Goal: Entertainment & Leisure: Consume media (video, audio)

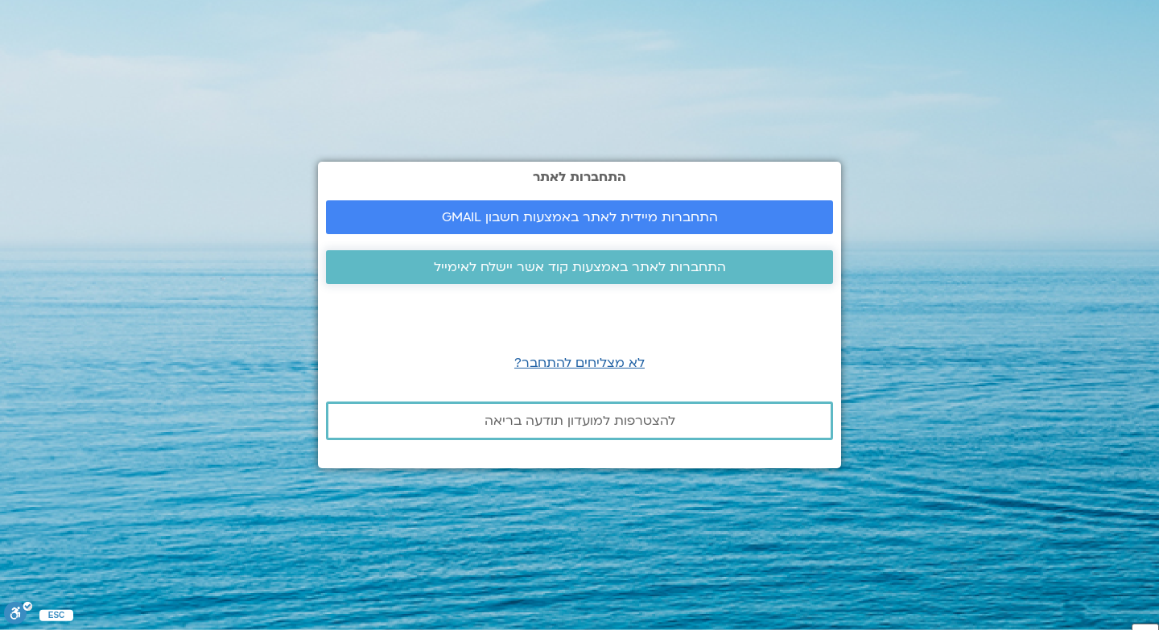
click at [593, 266] on span "התחברות לאתר באמצעות קוד אשר יישלח לאימייל" at bounding box center [580, 267] width 292 height 14
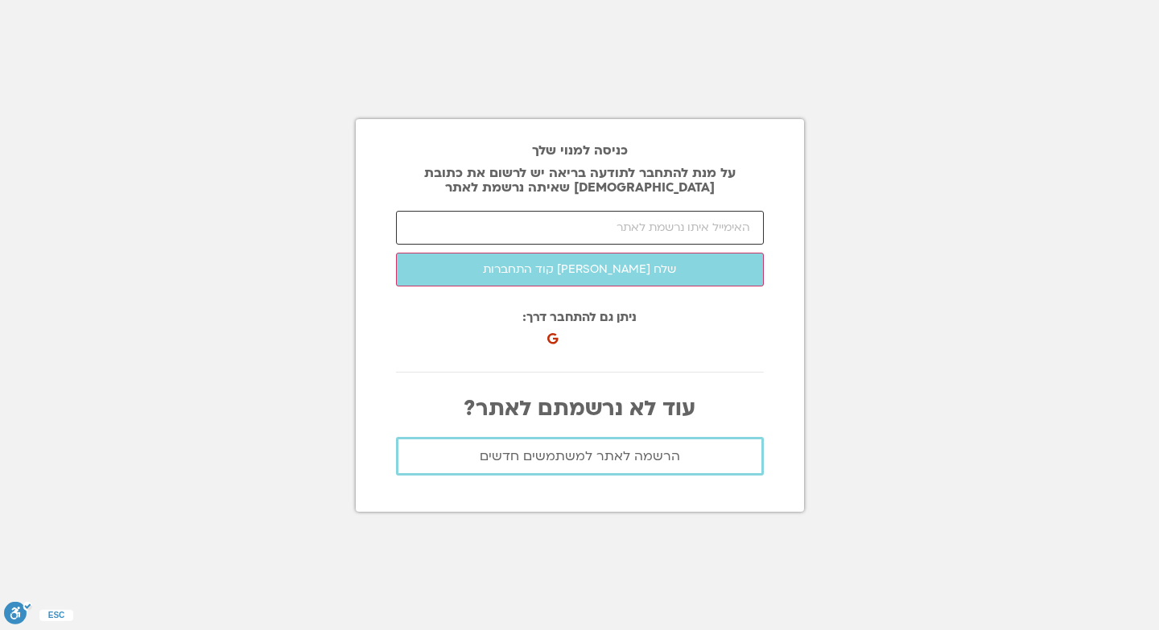
click at [585, 224] on input "email" at bounding box center [580, 228] width 368 height 34
type input "[EMAIL_ADDRESS][DOMAIN_NAME]"
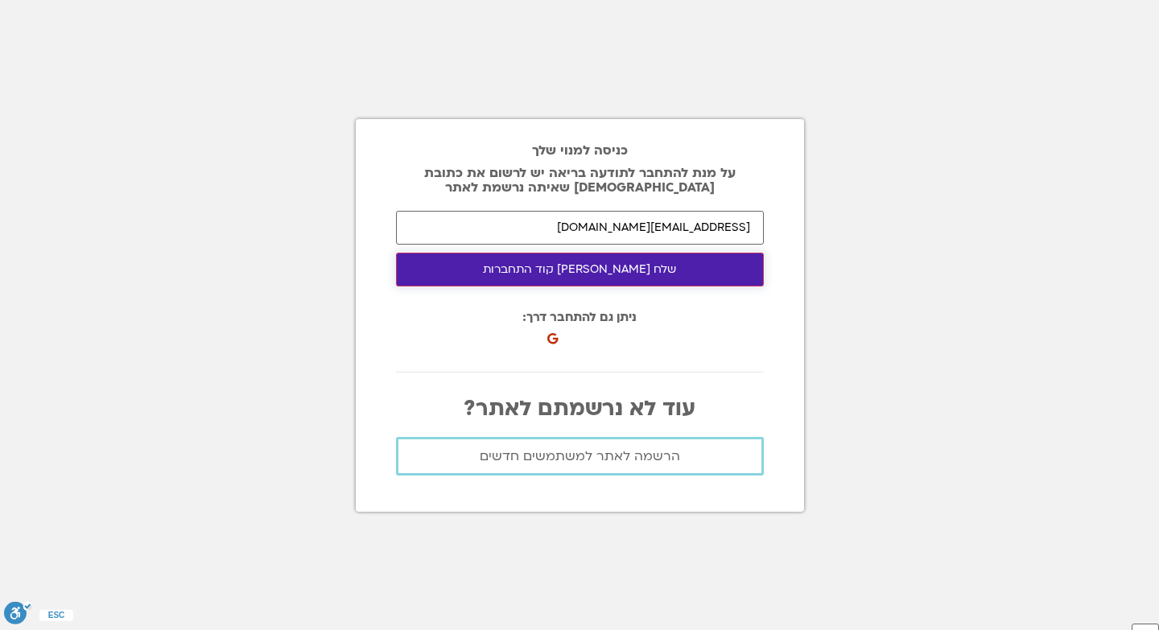
click at [596, 280] on button "שלח לי קוד התחברות" at bounding box center [580, 270] width 368 height 34
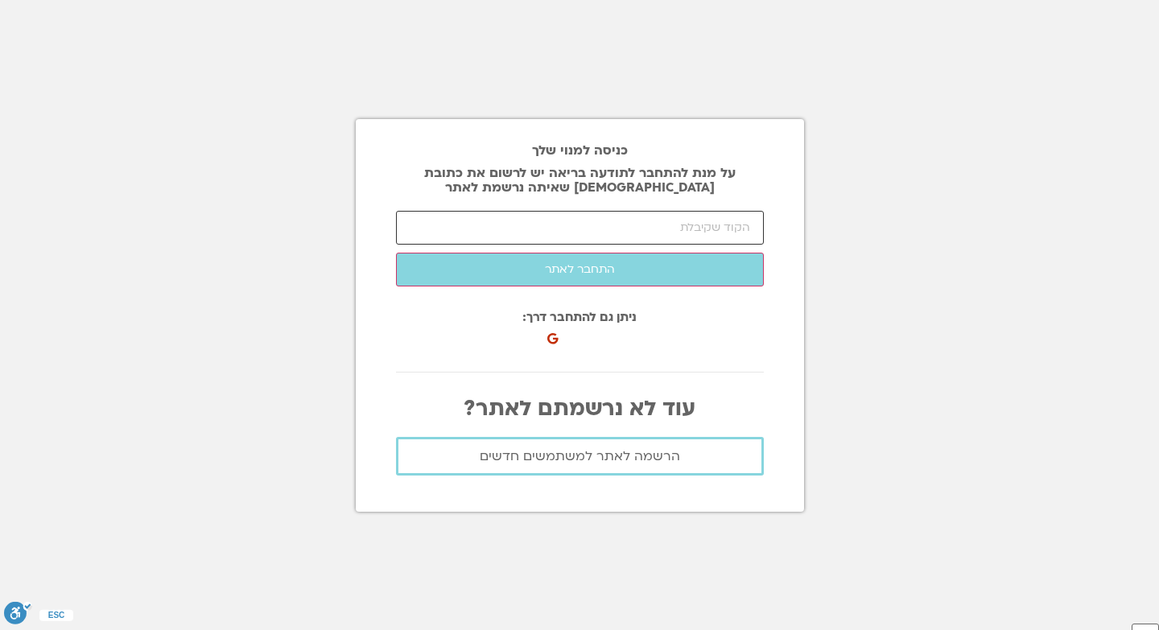
click at [530, 234] on input "number" at bounding box center [580, 228] width 368 height 34
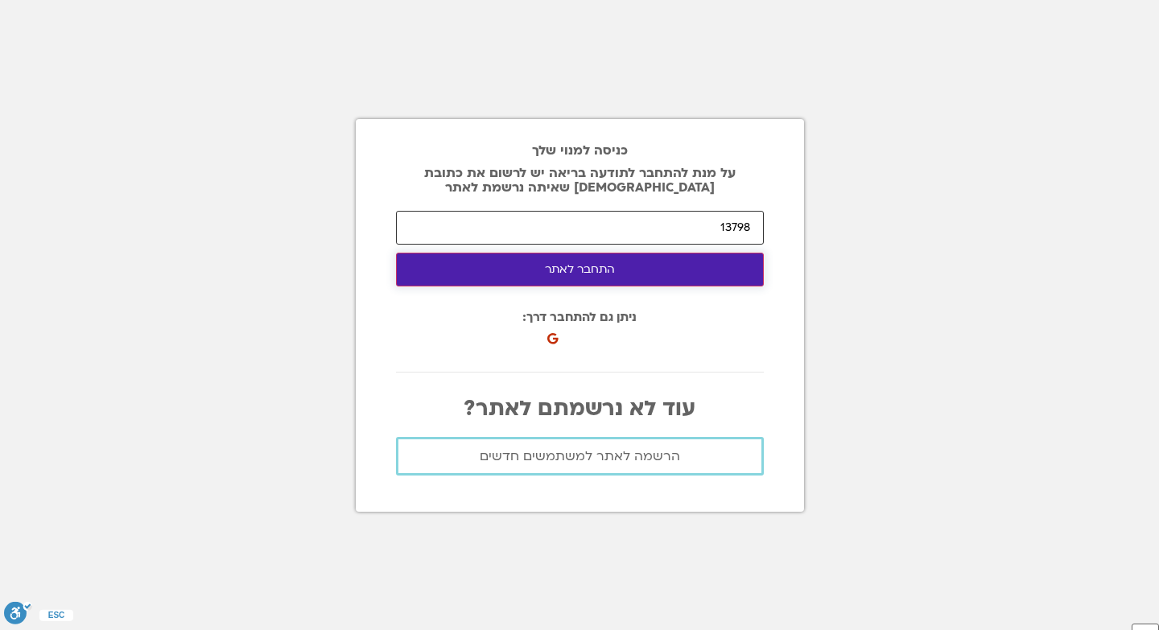
type input "13798"
click at [549, 271] on button "התחבר לאתר" at bounding box center [580, 270] width 368 height 34
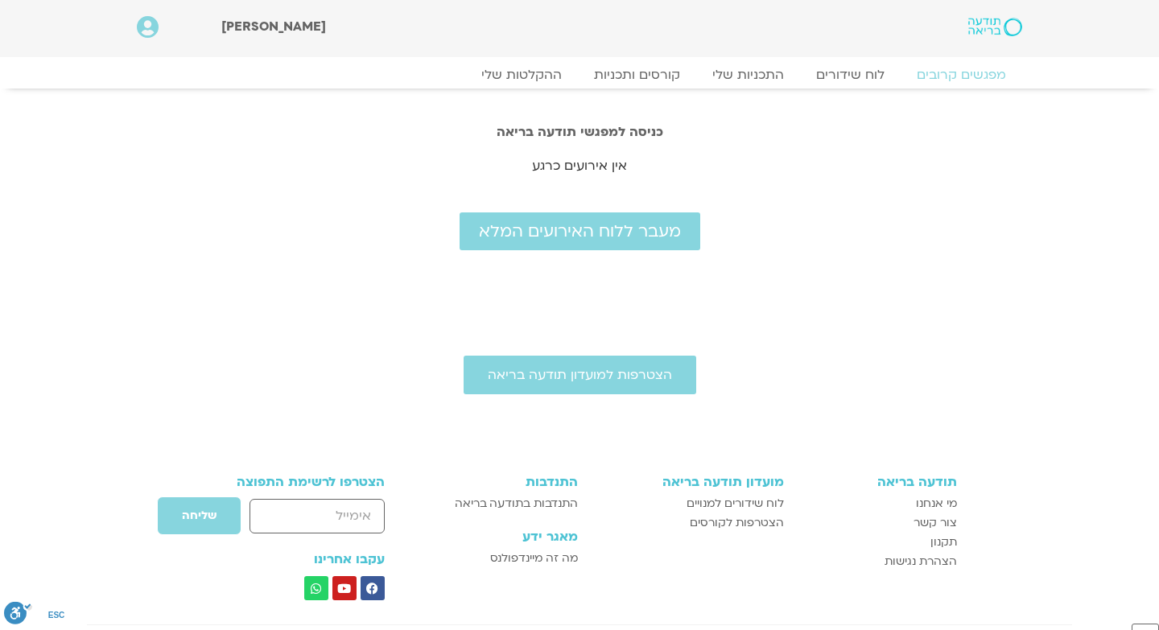
scroll to position [2, 0]
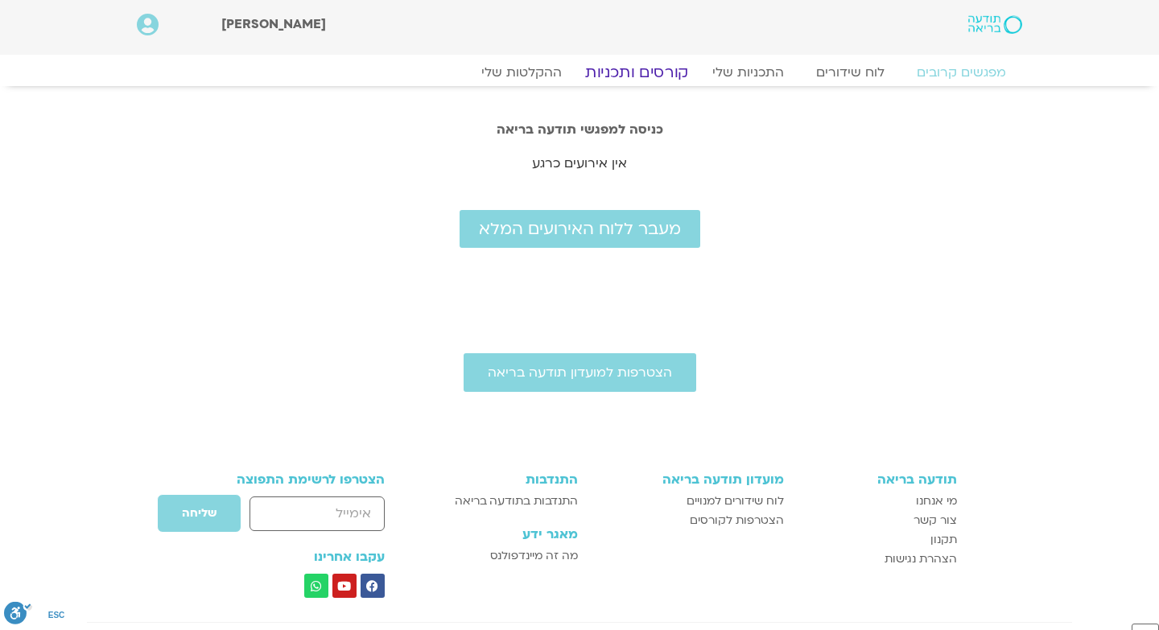
click at [662, 72] on link "קורסים ותכניות" at bounding box center [637, 72] width 142 height 19
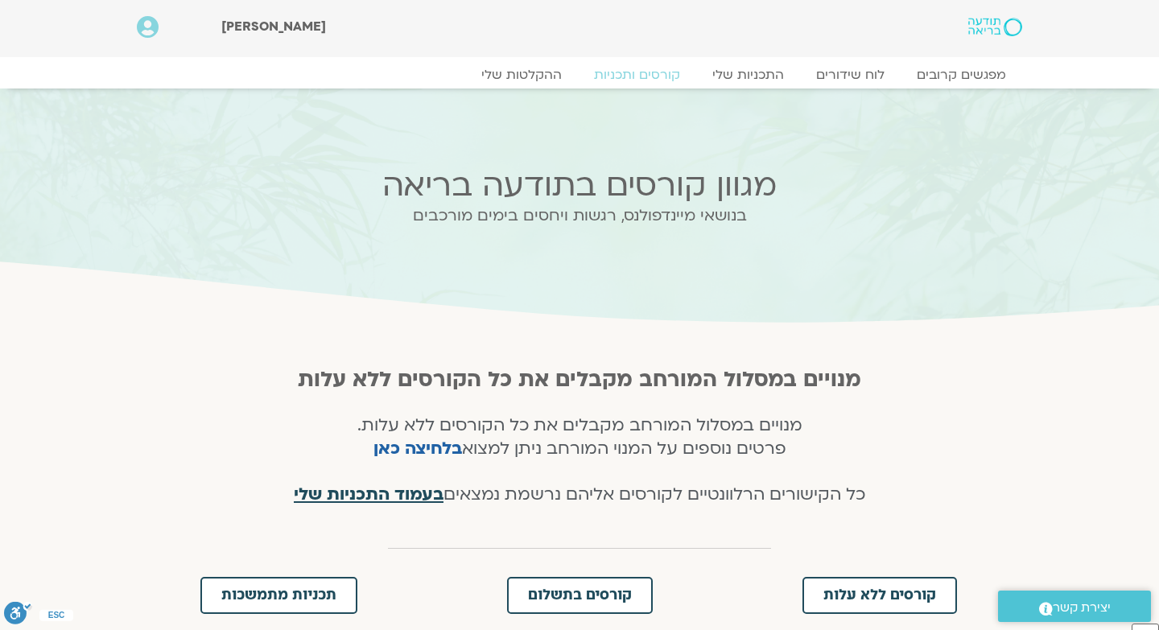
click at [361, 492] on span "בעמוד התכניות שלי" at bounding box center [369, 494] width 150 height 23
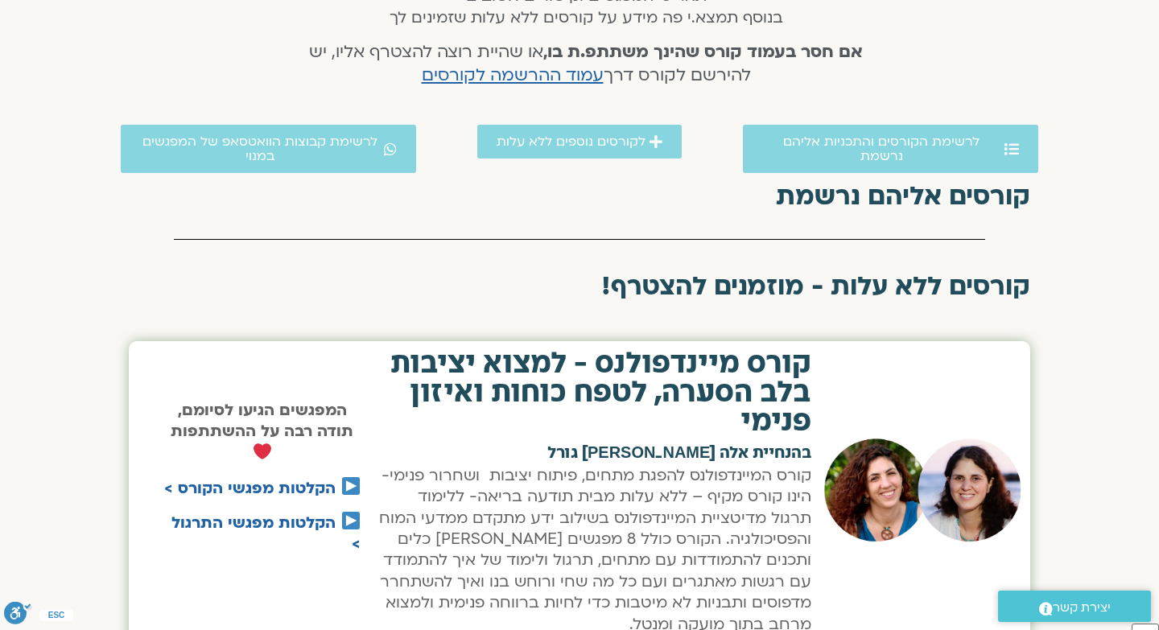
scroll to position [279, 0]
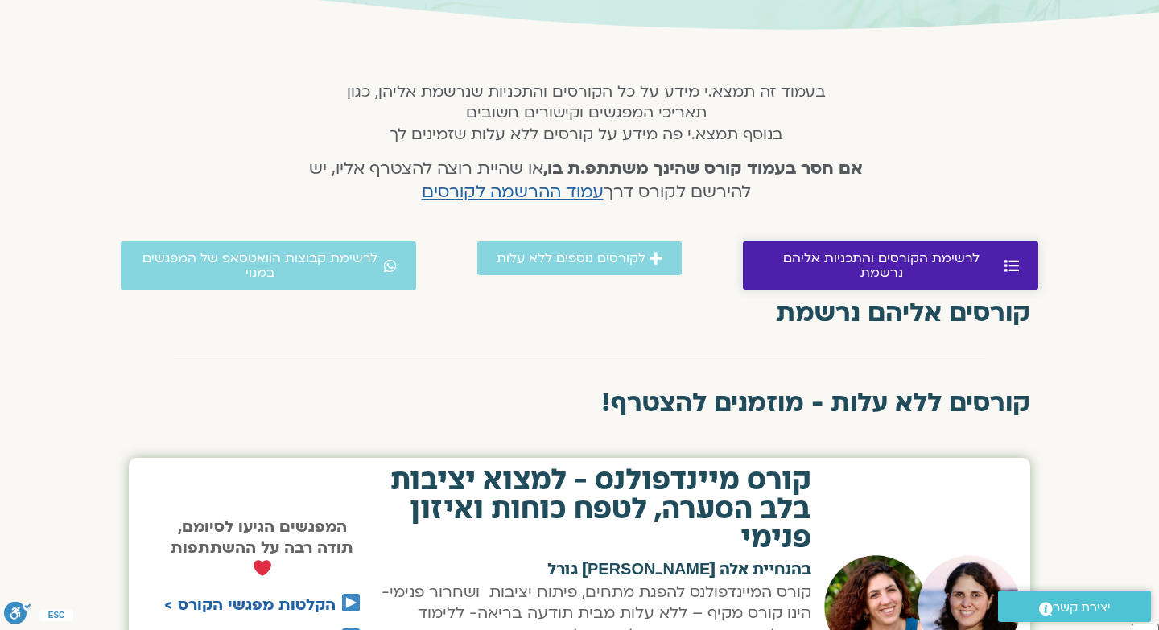
click at [893, 264] on span "לרשימת הקורסים והתכניות אליהם נרשמת" at bounding box center [881, 265] width 238 height 29
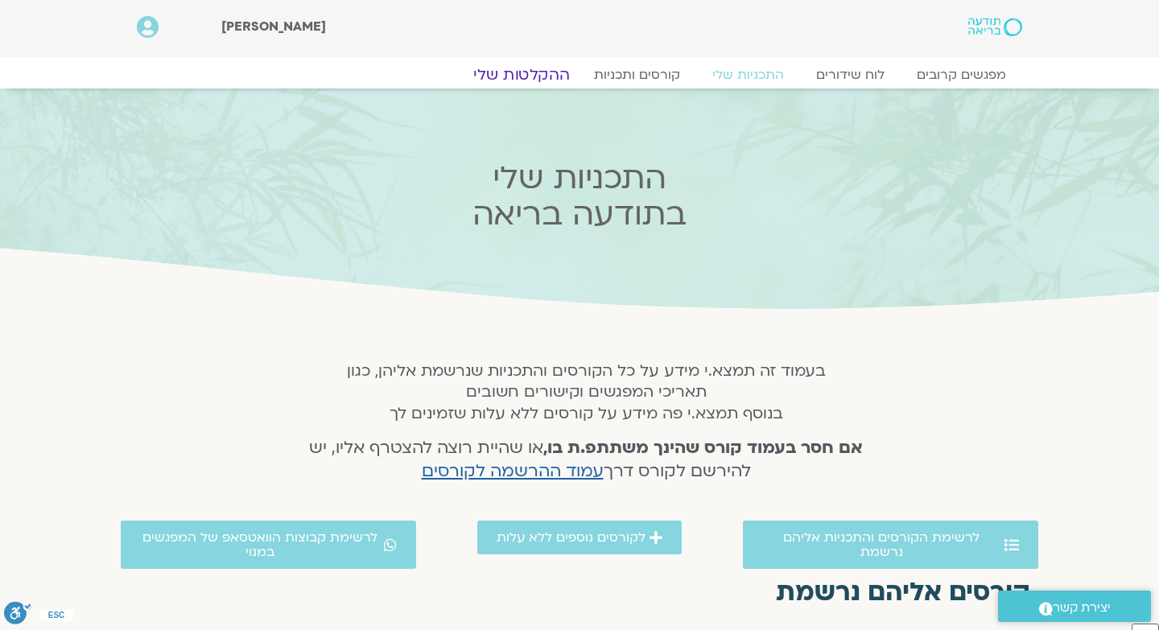
click at [550, 72] on link "ההקלטות שלי" at bounding box center [521, 74] width 135 height 19
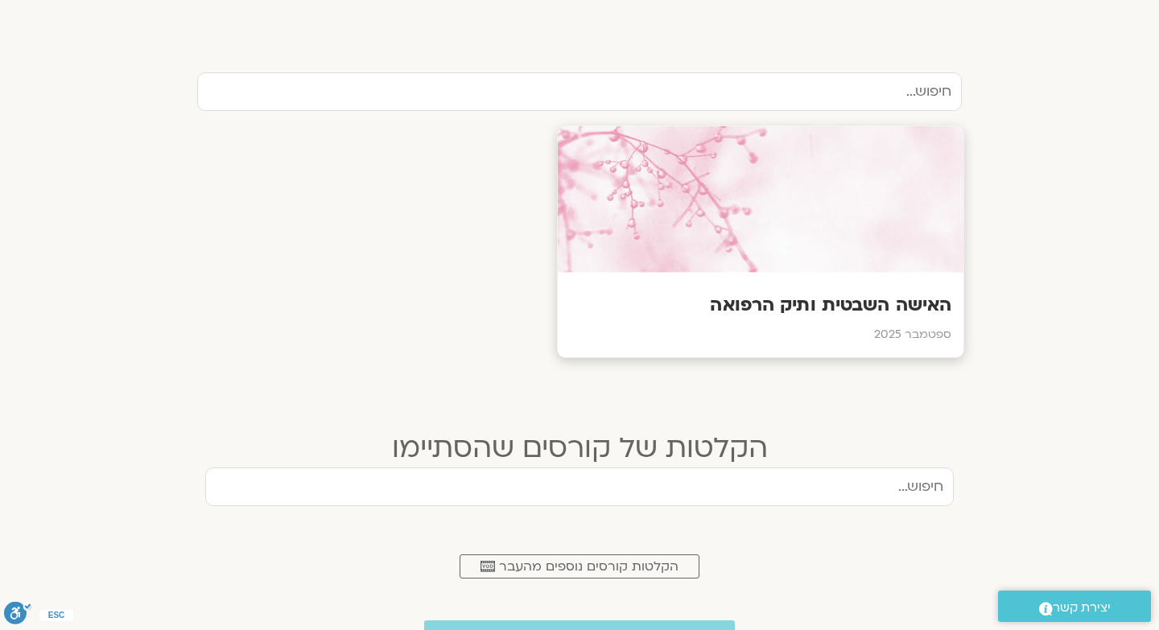
click at [698, 254] on div at bounding box center [761, 199] width 407 height 147
click at [691, 204] on div at bounding box center [761, 199] width 407 height 147
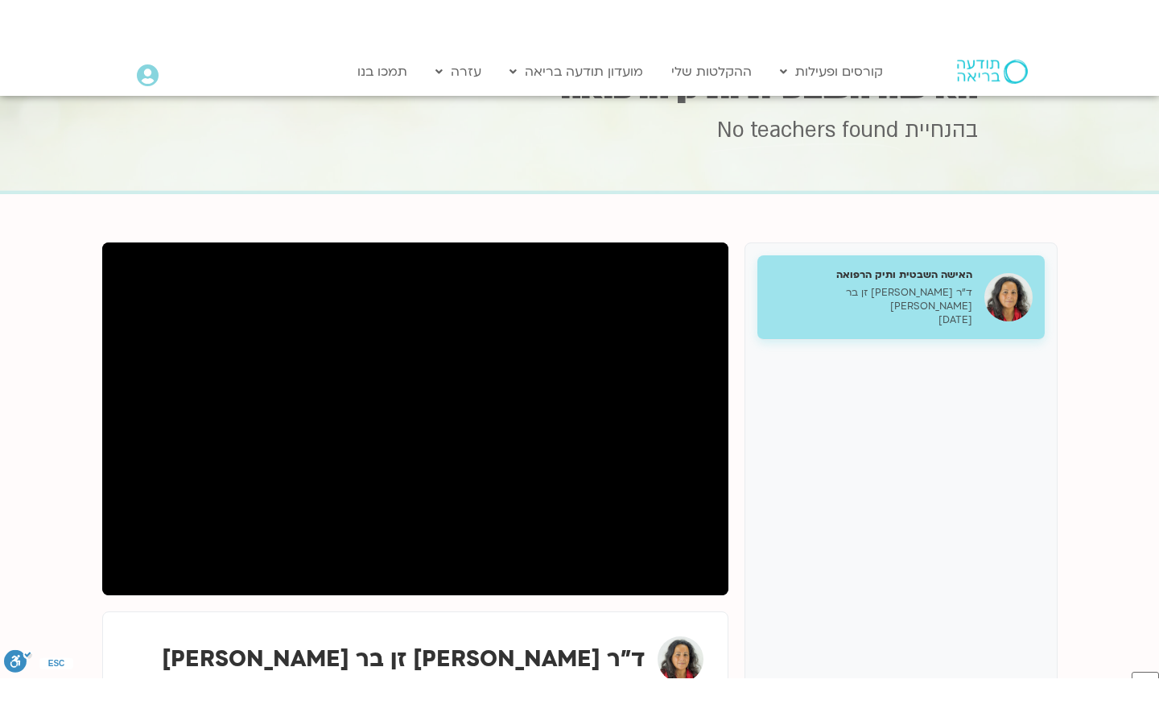
scroll to position [68, 0]
